Goal: Information Seeking & Learning: Learn about a topic

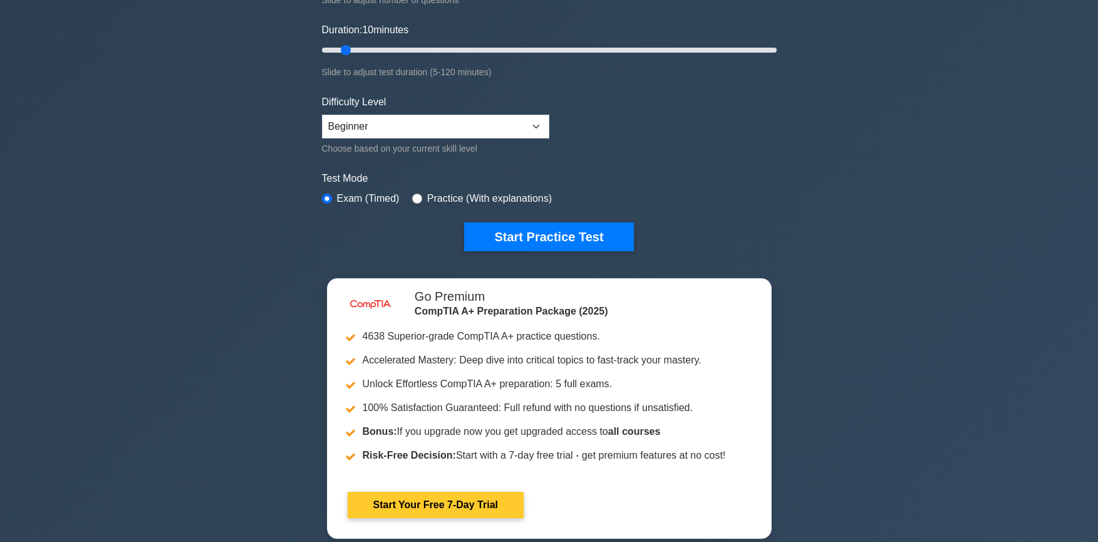
scroll to position [251, 0]
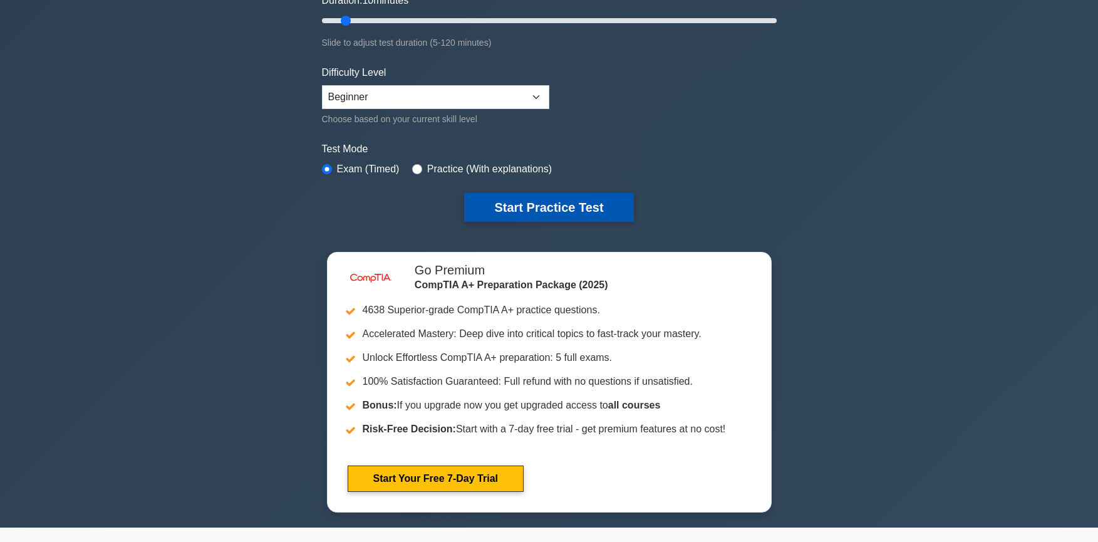
click at [509, 215] on button "Start Practice Test" at bounding box center [548, 207] width 169 height 29
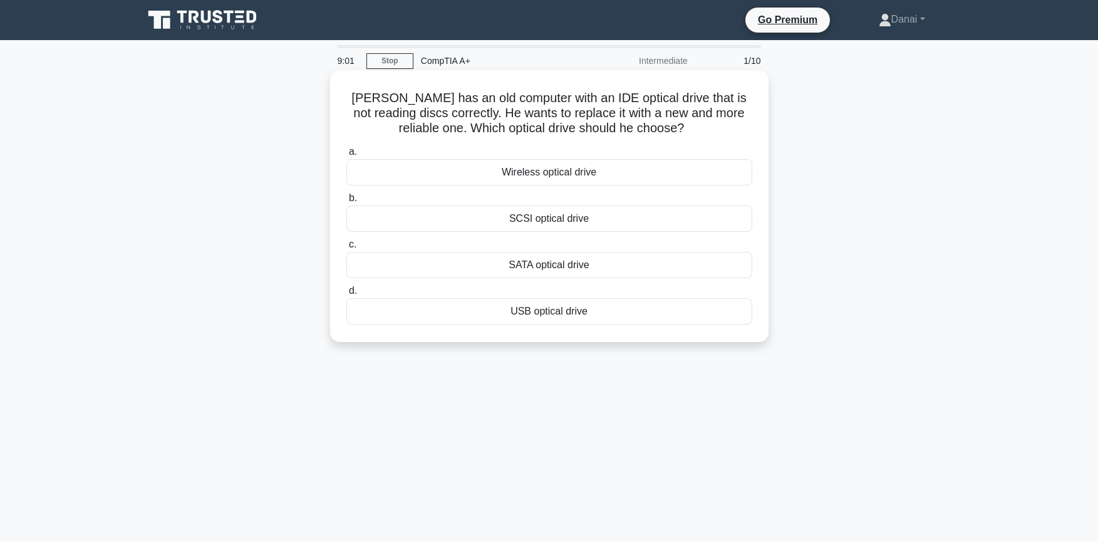
click at [525, 266] on div "SATA optical drive" at bounding box center [549, 265] width 406 height 26
click at [346, 249] on input "c. SATA optical drive" at bounding box center [346, 245] width 0 height 8
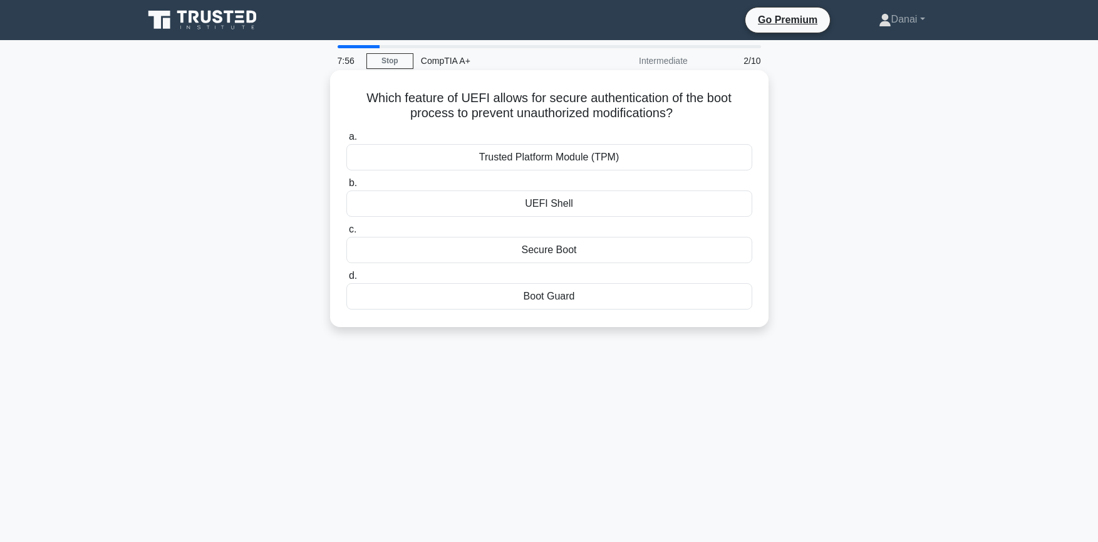
click at [524, 254] on div "Secure Boot" at bounding box center [549, 250] width 406 height 26
click at [346, 234] on input "c. Secure Boot" at bounding box center [346, 229] width 0 height 8
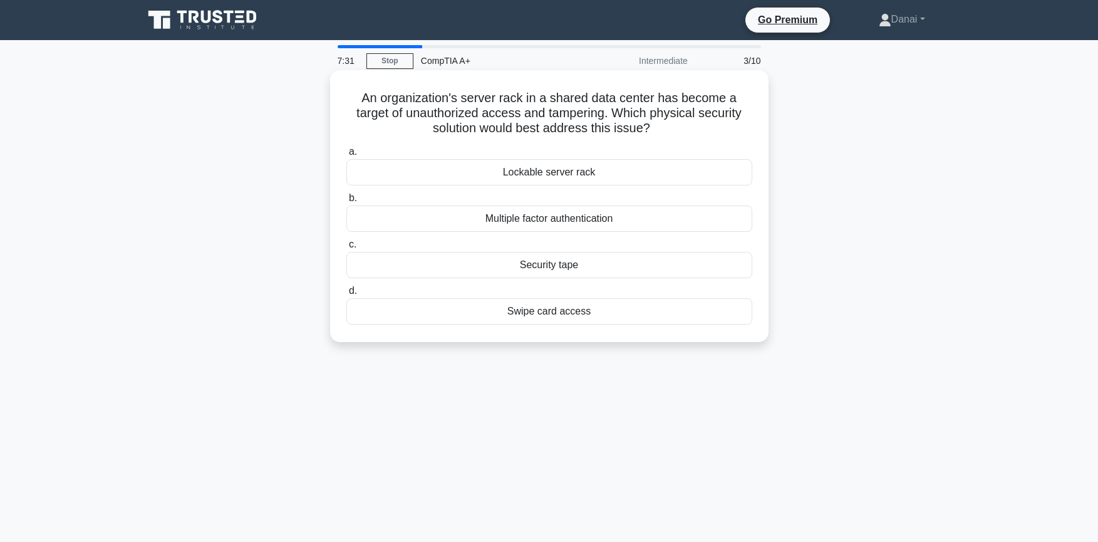
click at [401, 170] on div "Lockable server rack" at bounding box center [549, 172] width 406 height 26
click at [346, 156] on input "a. Lockable server rack" at bounding box center [346, 152] width 0 height 8
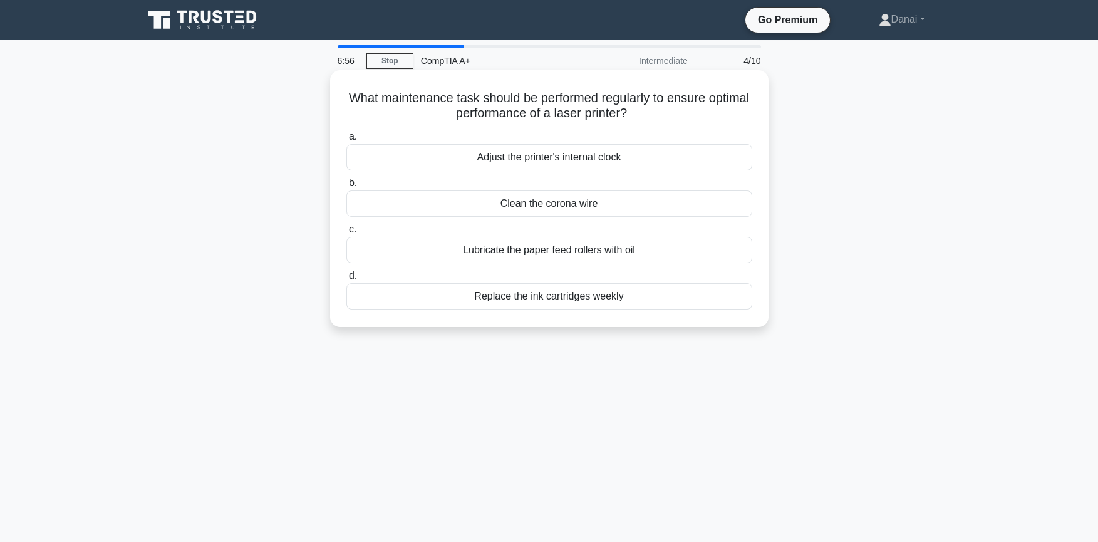
click at [490, 202] on div "Clean the corona wire" at bounding box center [549, 203] width 406 height 26
click at [346, 187] on input "b. Clean the corona wire" at bounding box center [346, 183] width 0 height 8
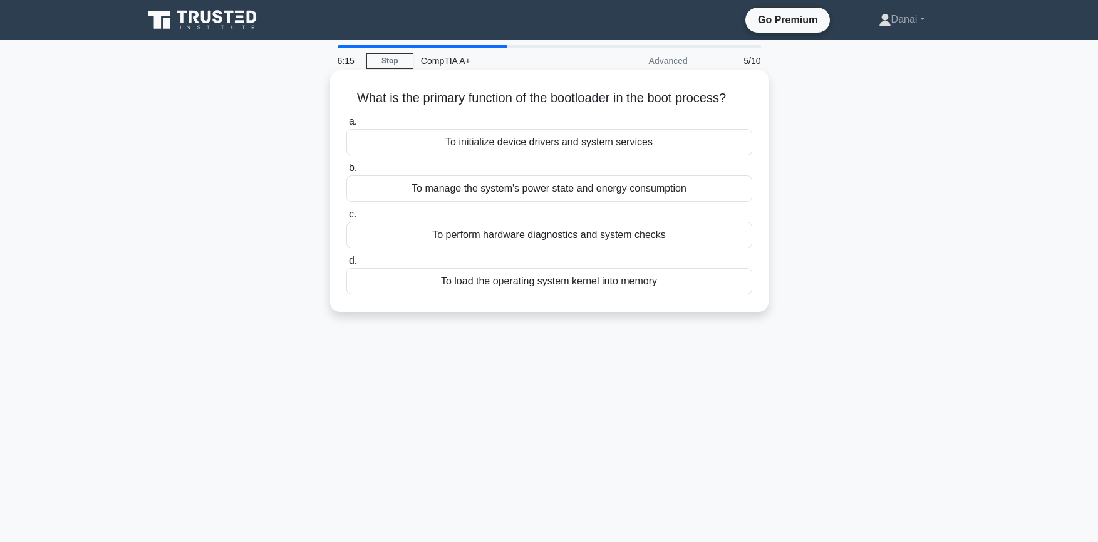
click at [446, 275] on div "To load the operating system kernel into memory" at bounding box center [549, 281] width 406 height 26
click at [346, 265] on input "d. To load the operating system kernel into memory" at bounding box center [346, 261] width 0 height 8
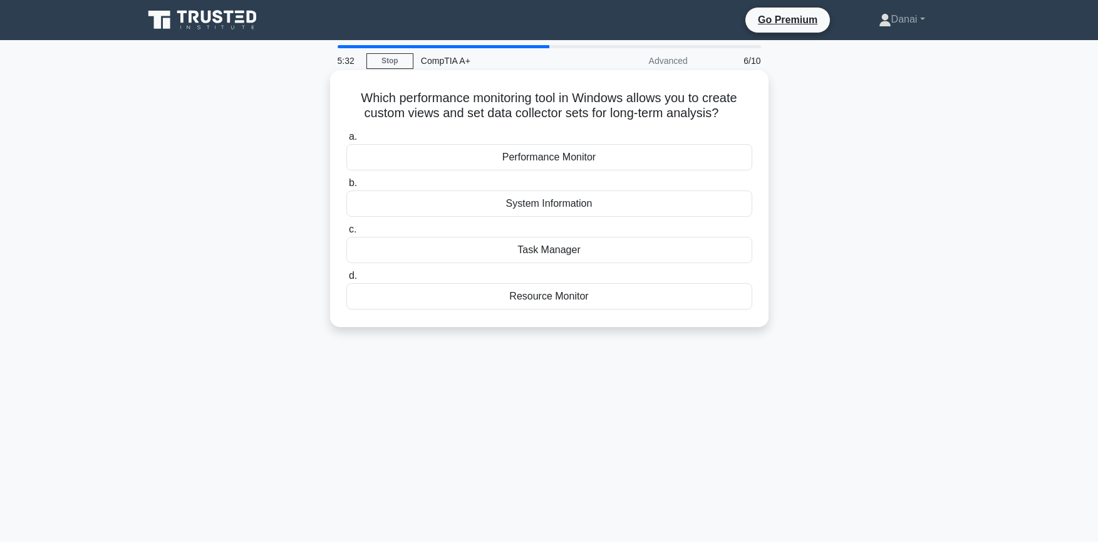
click at [517, 159] on div "Performance Monitor" at bounding box center [549, 157] width 406 height 26
click at [346, 141] on input "a. Performance Monitor" at bounding box center [346, 137] width 0 height 8
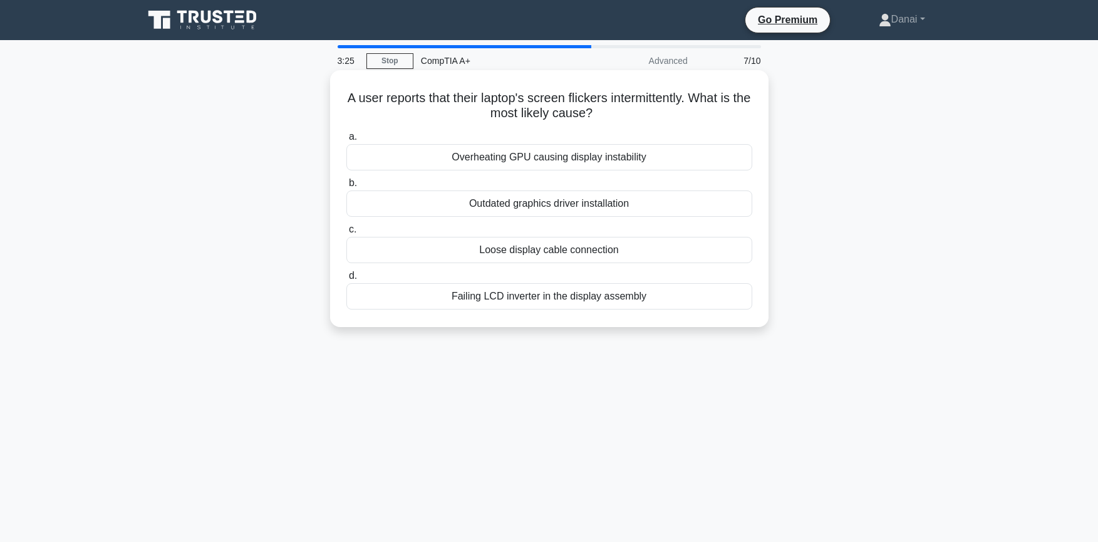
click at [464, 163] on div "Overheating GPU causing display instability" at bounding box center [549, 157] width 406 height 26
click at [346, 141] on input "a. Overheating GPU causing display instability" at bounding box center [346, 137] width 0 height 8
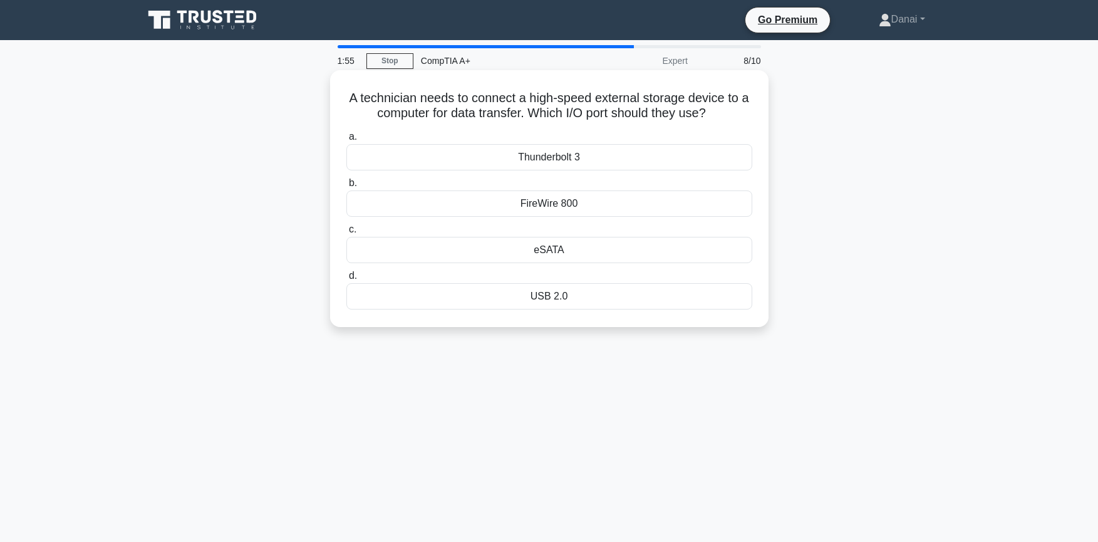
click at [547, 154] on div "Thunderbolt 3" at bounding box center [549, 157] width 406 height 26
click at [346, 141] on input "a. Thunderbolt 3" at bounding box center [346, 137] width 0 height 8
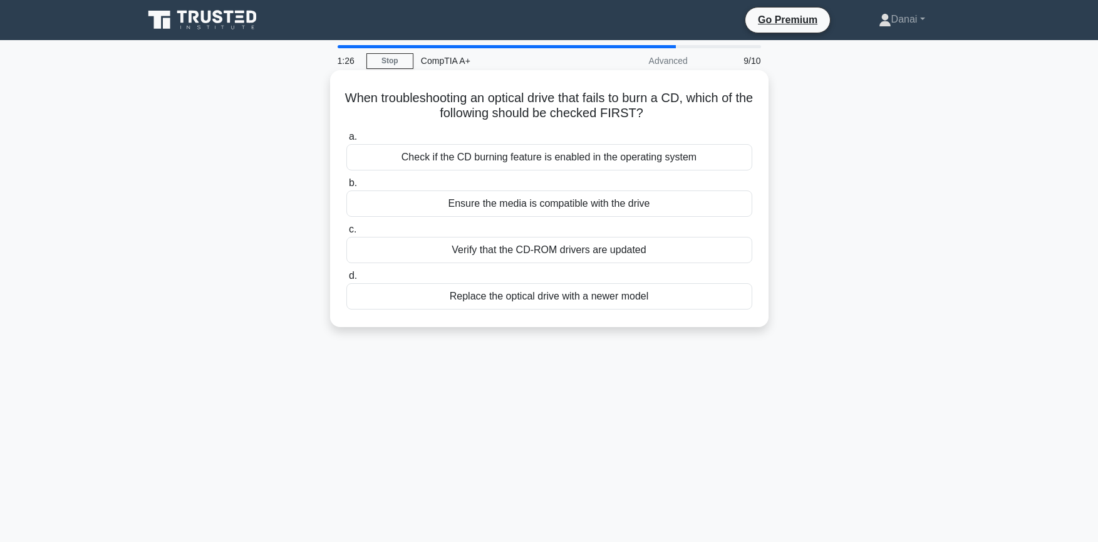
click at [554, 167] on div "Check if the CD burning feature is enabled in the operating system" at bounding box center [549, 157] width 406 height 26
click at [346, 141] on input "a. Check if the CD burning feature is enabled in the operating system" at bounding box center [346, 137] width 0 height 8
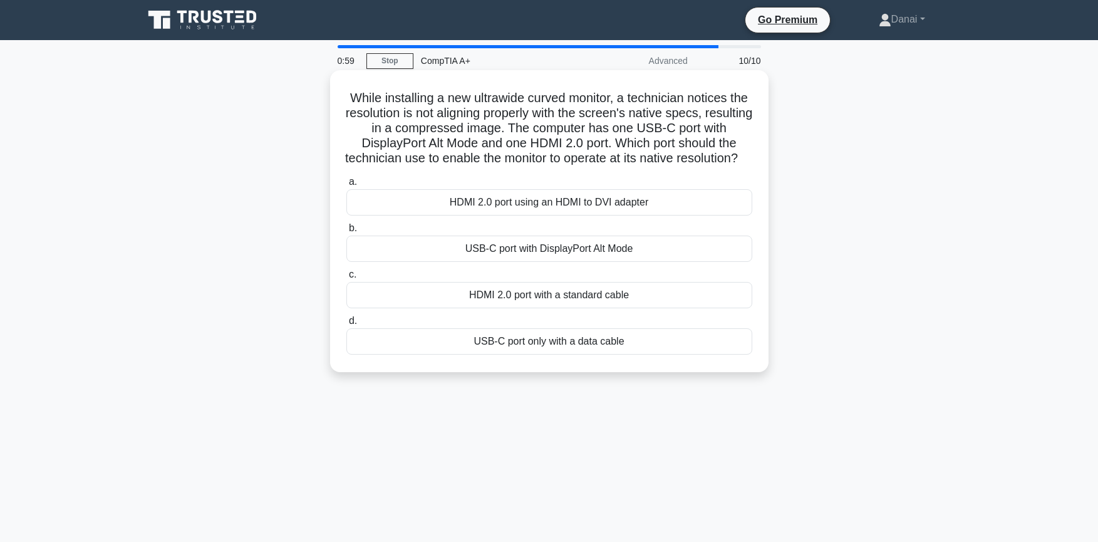
click at [500, 214] on div "HDMI 2.0 port using an HDMI to DVI adapter" at bounding box center [549, 202] width 406 height 26
click at [346, 186] on input "a. HDMI 2.0 port using an HDMI to DVI adapter" at bounding box center [346, 182] width 0 height 8
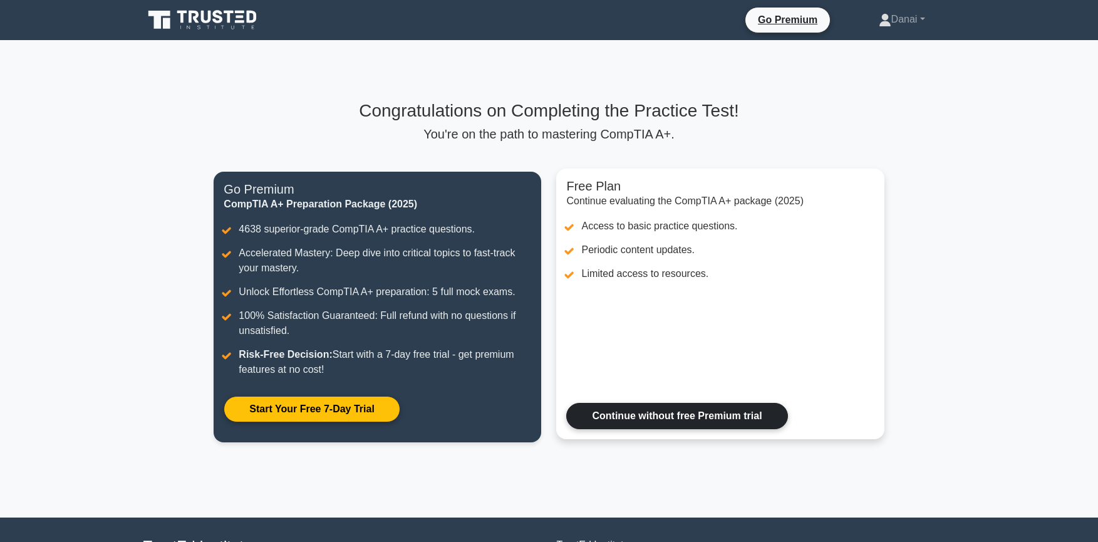
click at [636, 404] on link "Continue without free Premium trial" at bounding box center [676, 416] width 221 height 26
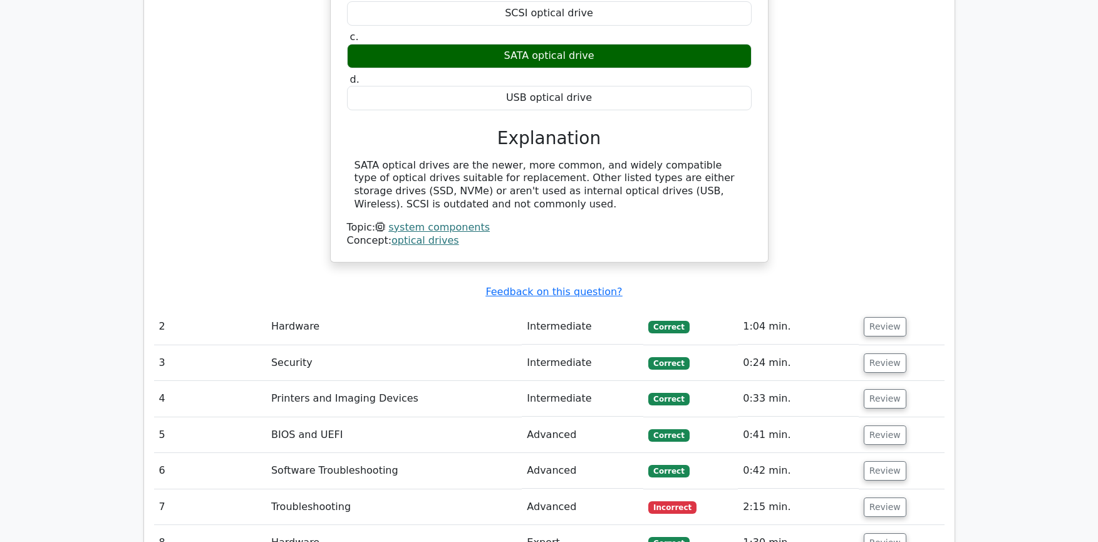
scroll to position [1378, 0]
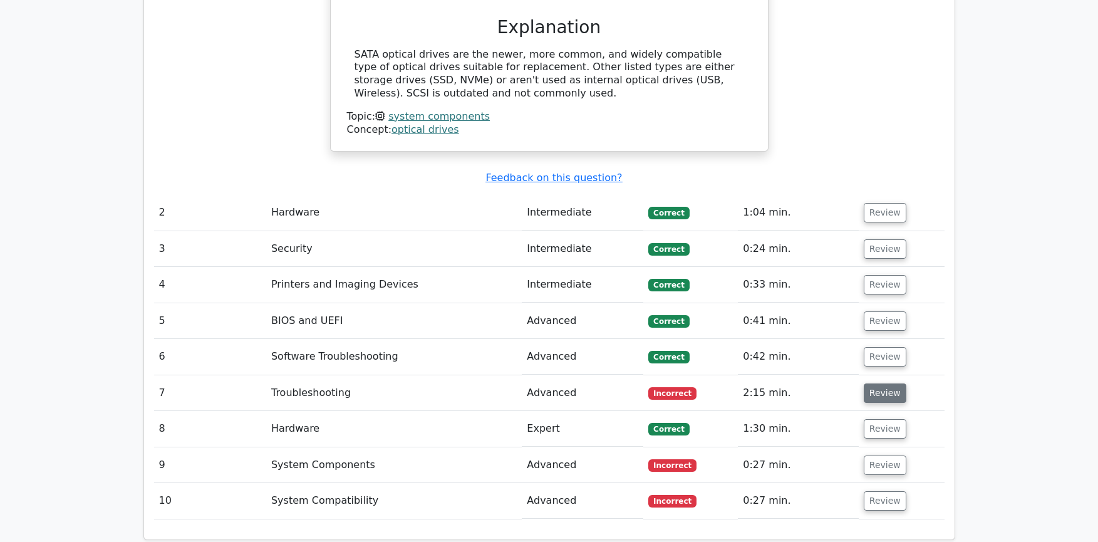
click at [871, 383] on button "Review" at bounding box center [885, 392] width 43 height 19
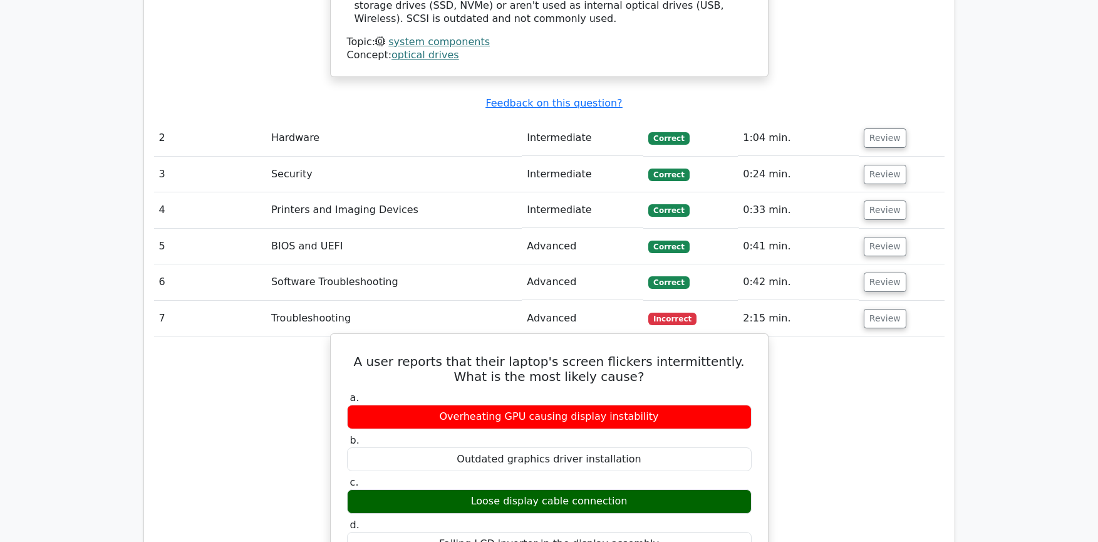
scroll to position [1441, 0]
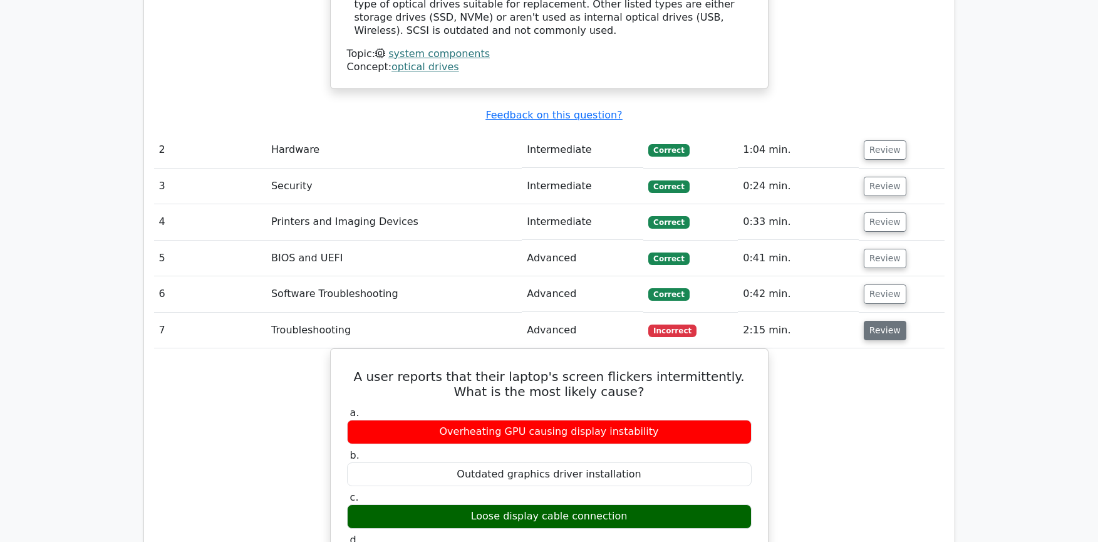
click at [871, 321] on button "Review" at bounding box center [885, 330] width 43 height 19
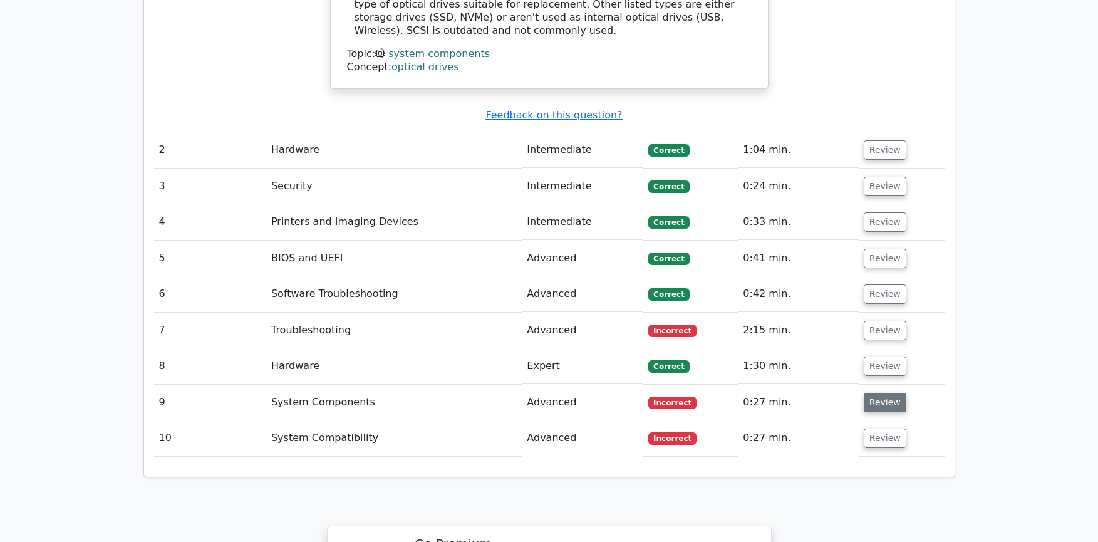
click at [882, 393] on button "Review" at bounding box center [885, 402] width 43 height 19
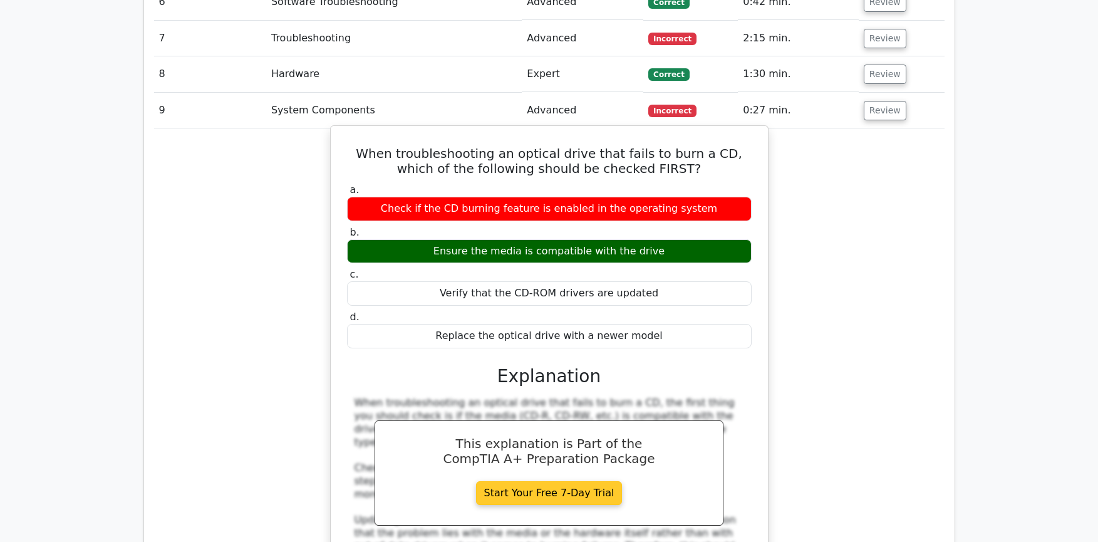
scroll to position [1754, 0]
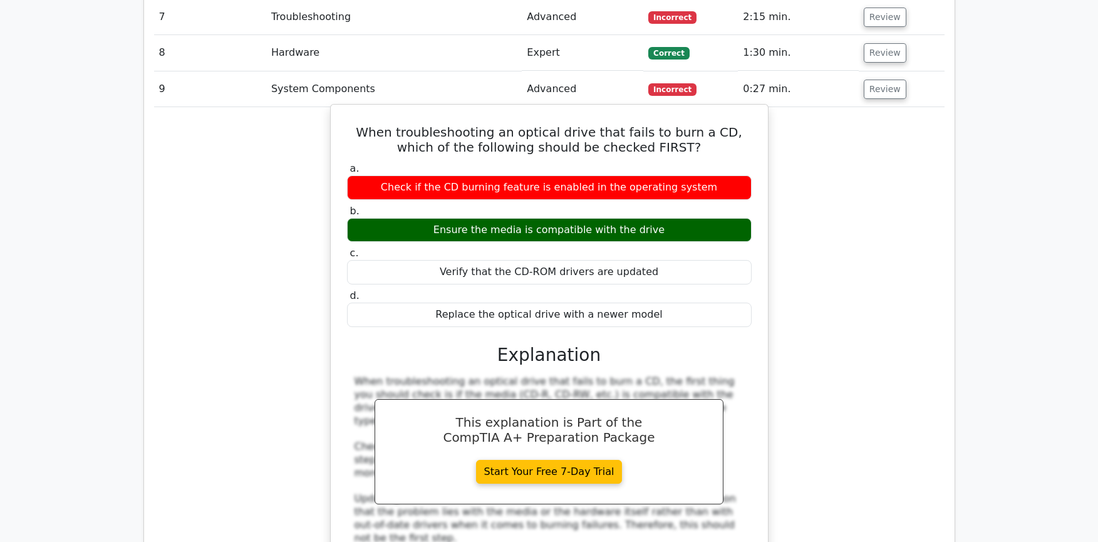
click at [533, 218] on div "Ensure the media is compatible with the drive" at bounding box center [549, 230] width 405 height 24
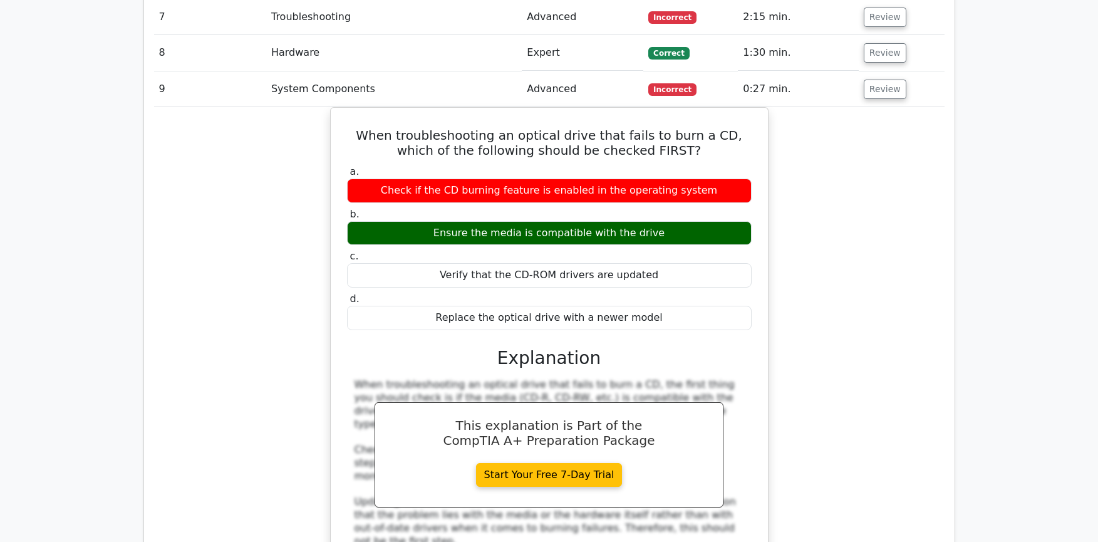
click at [828, 123] on div "When troubleshooting an optical drive that fails to burn a CD, which of the fol…" at bounding box center [549, 393] width 790 height 572
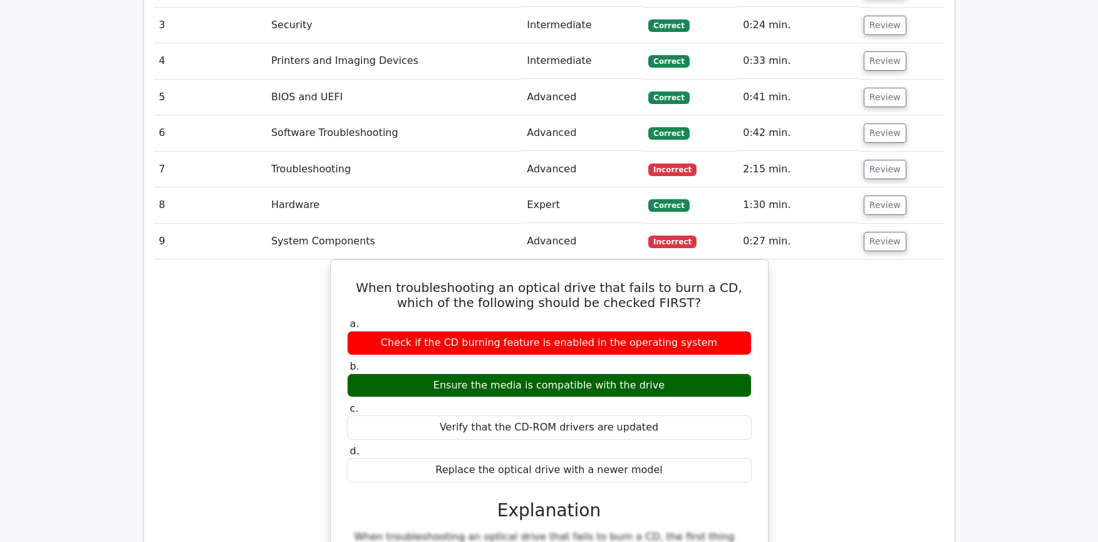
scroll to position [1566, 0]
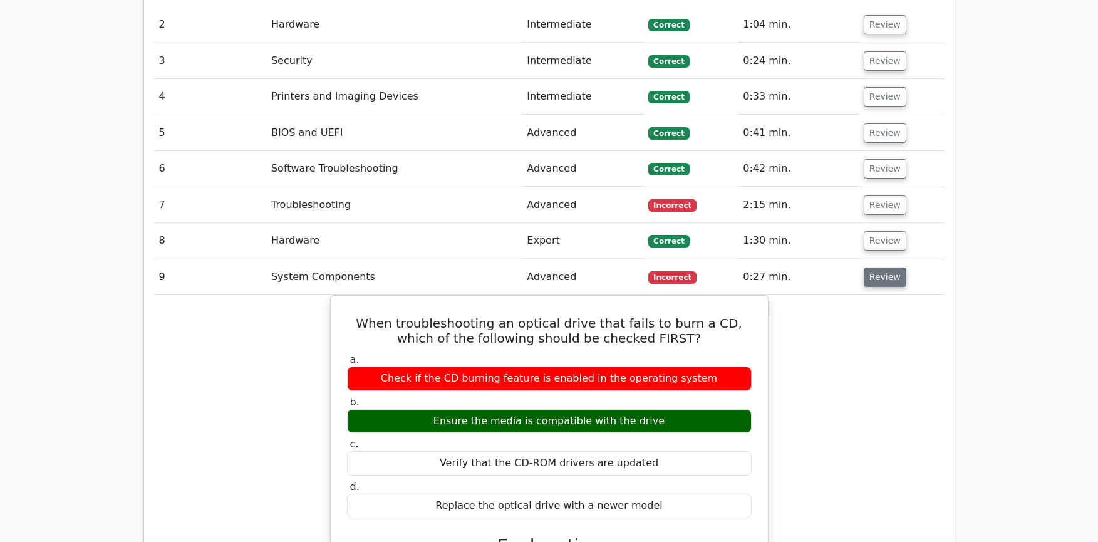
click at [884, 267] on button "Review" at bounding box center [885, 276] width 43 height 19
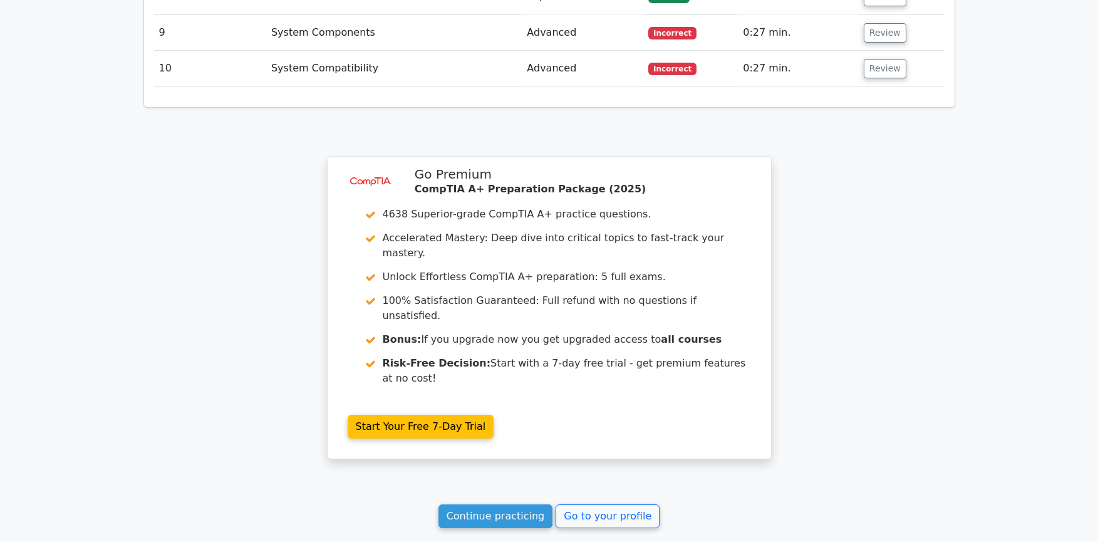
scroll to position [1816, 0]
